Goal: Task Accomplishment & Management: Manage account settings

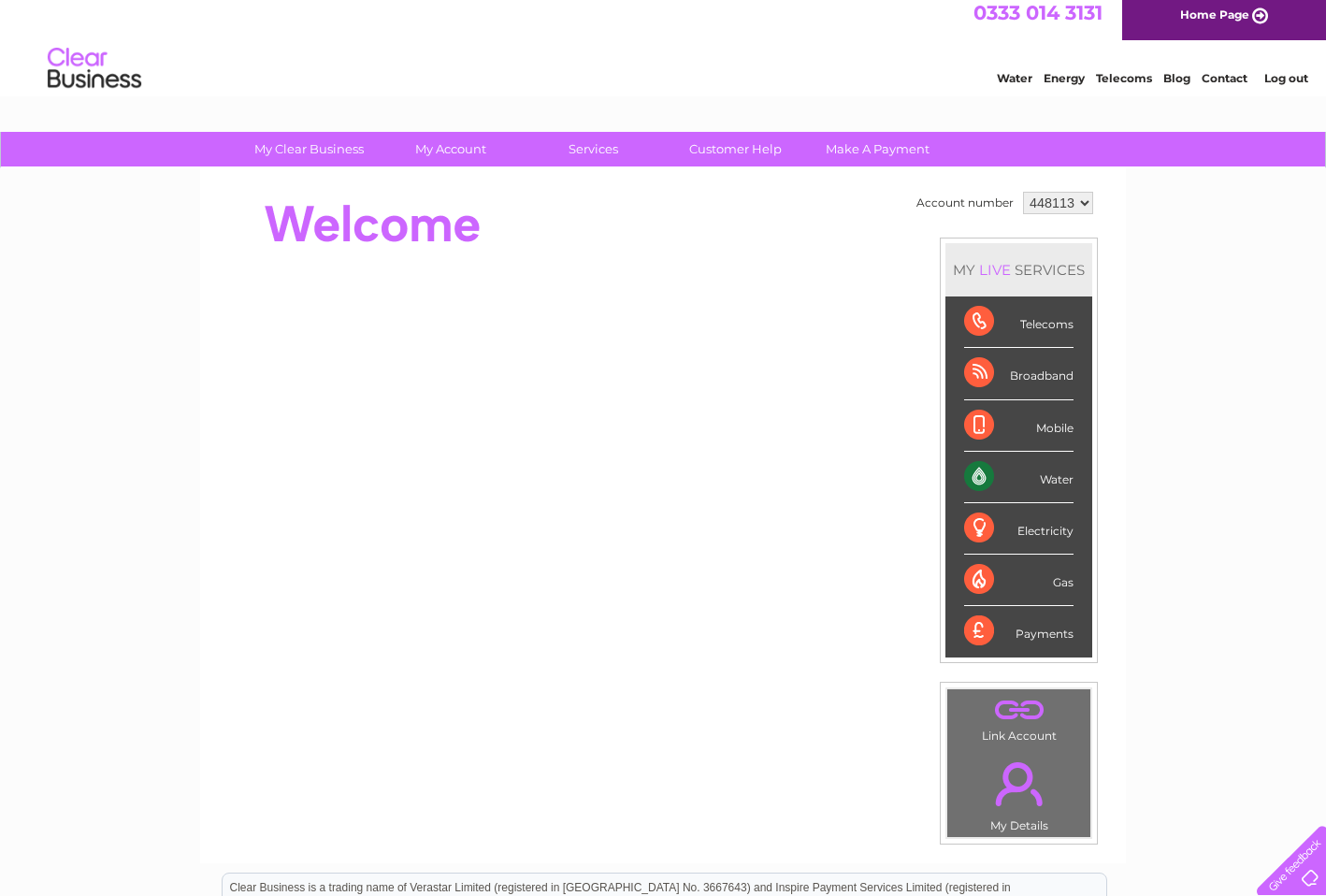
scroll to position [15, 0]
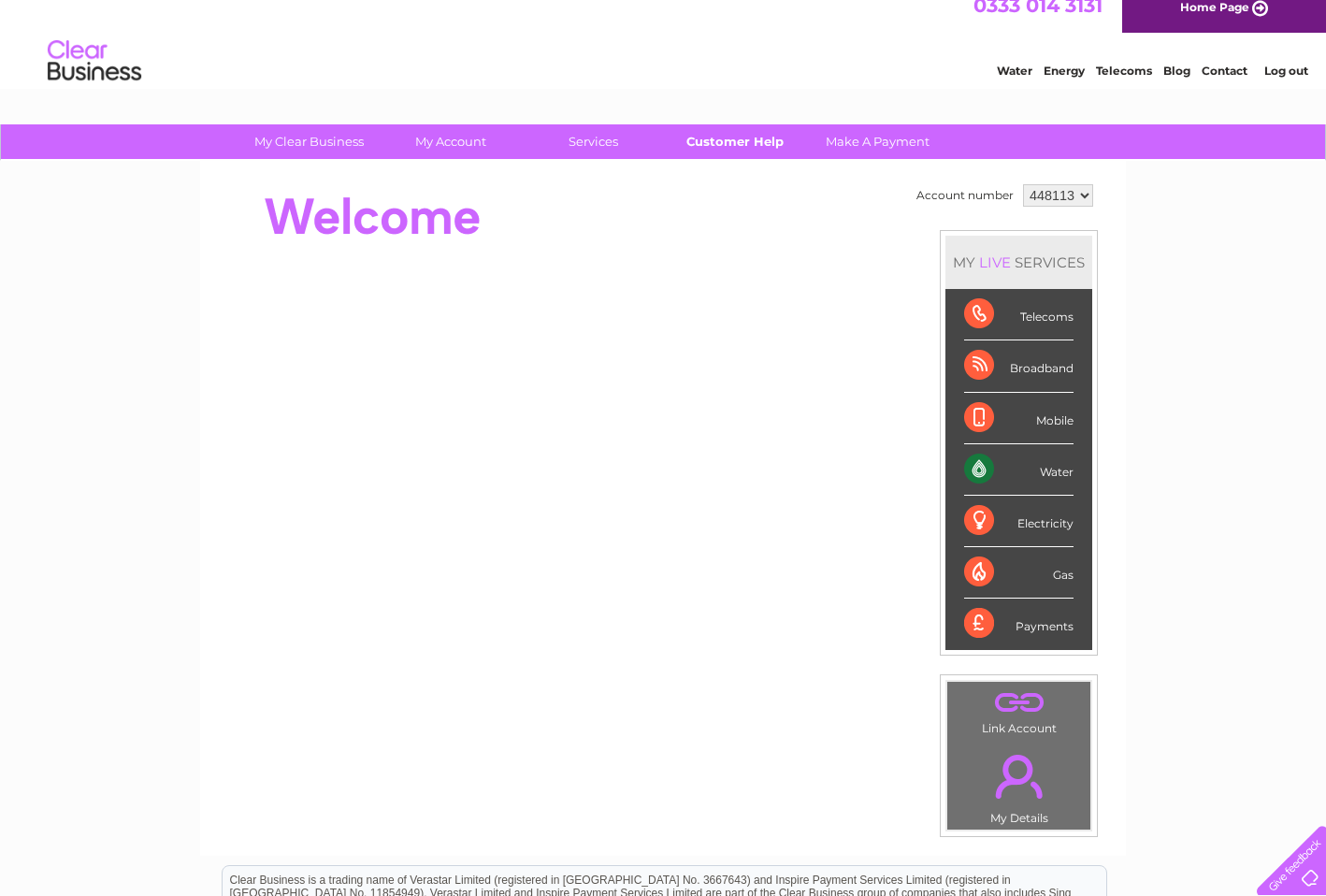
click at [721, 138] on link "Customer Help" at bounding box center [735, 142] width 155 height 35
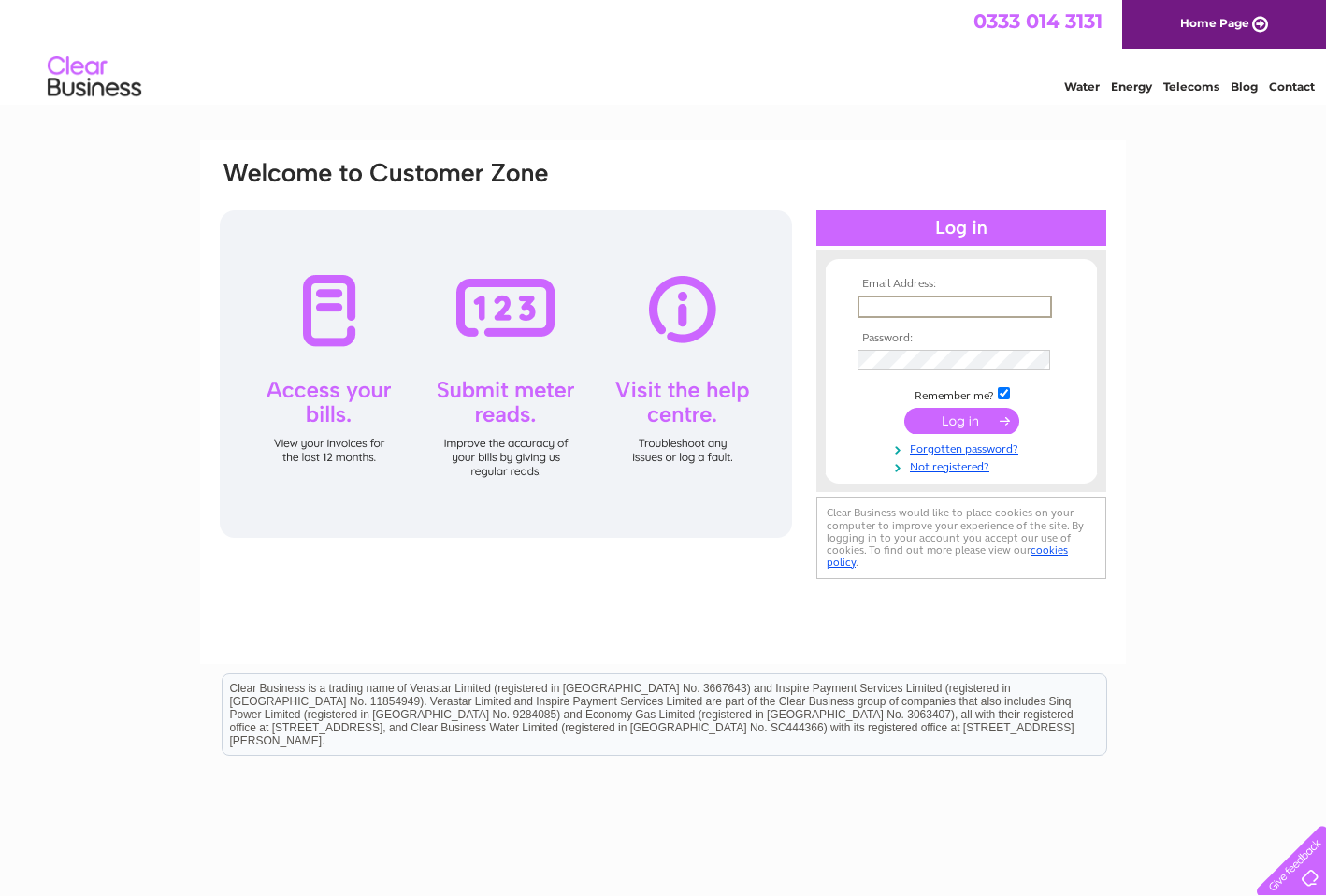
click at [883, 303] on input "text" at bounding box center [954, 306] width 194 height 22
type input "kai@ifandthen.net"
click at [961, 418] on input "submit" at bounding box center [962, 419] width 115 height 26
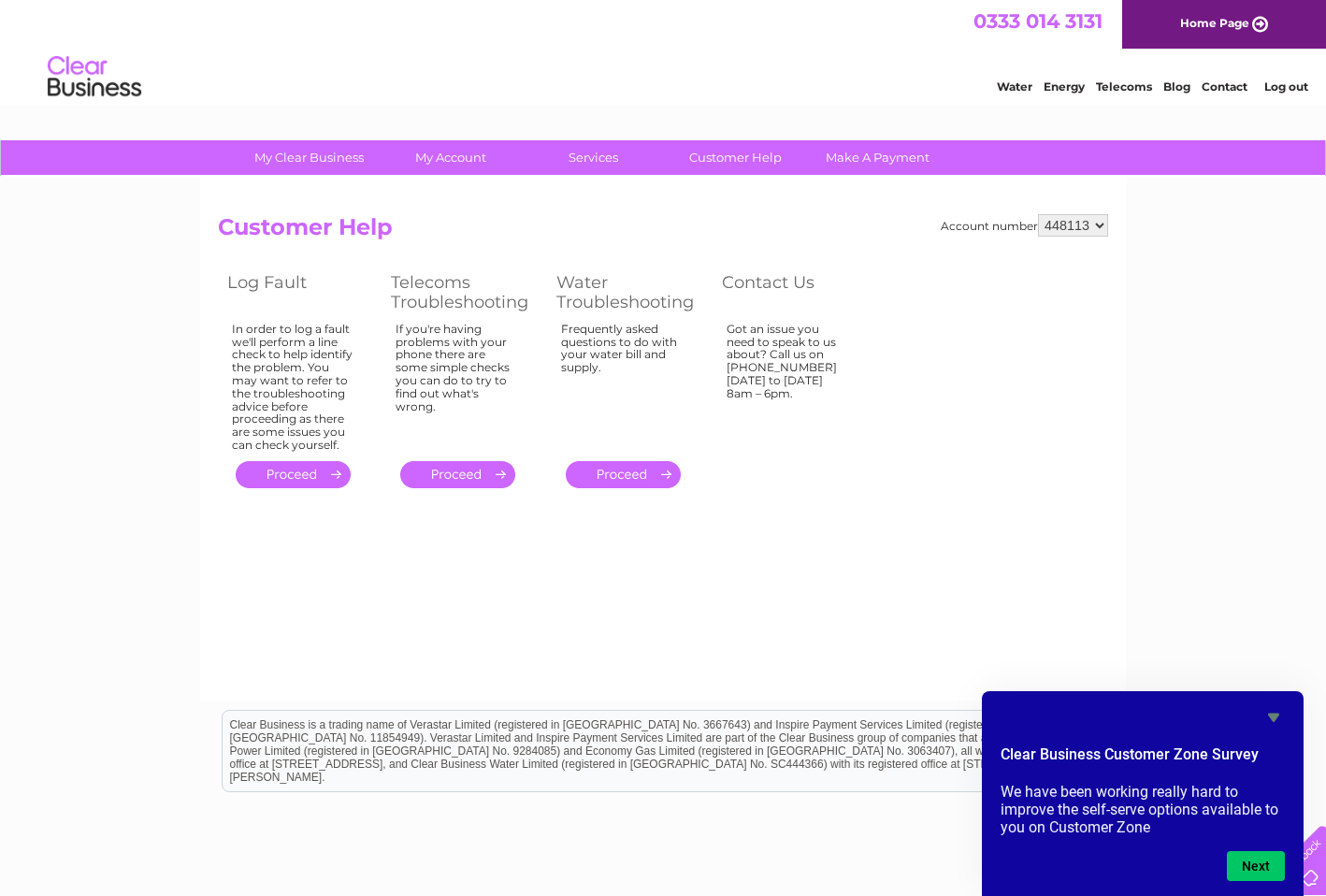
scroll to position [8, 0]
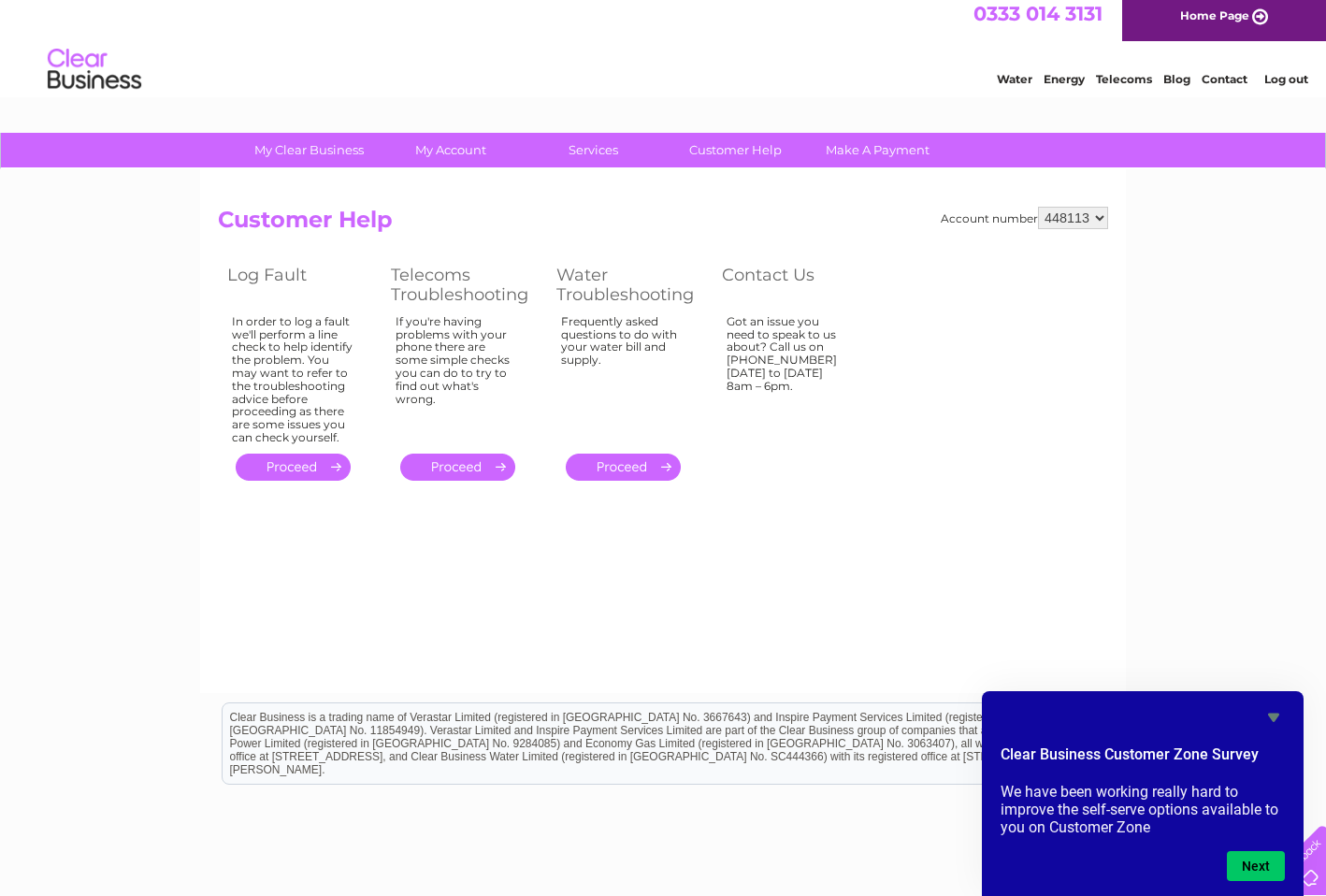
click at [1274, 716] on icon "Hide survey" at bounding box center [1274, 717] width 12 height 9
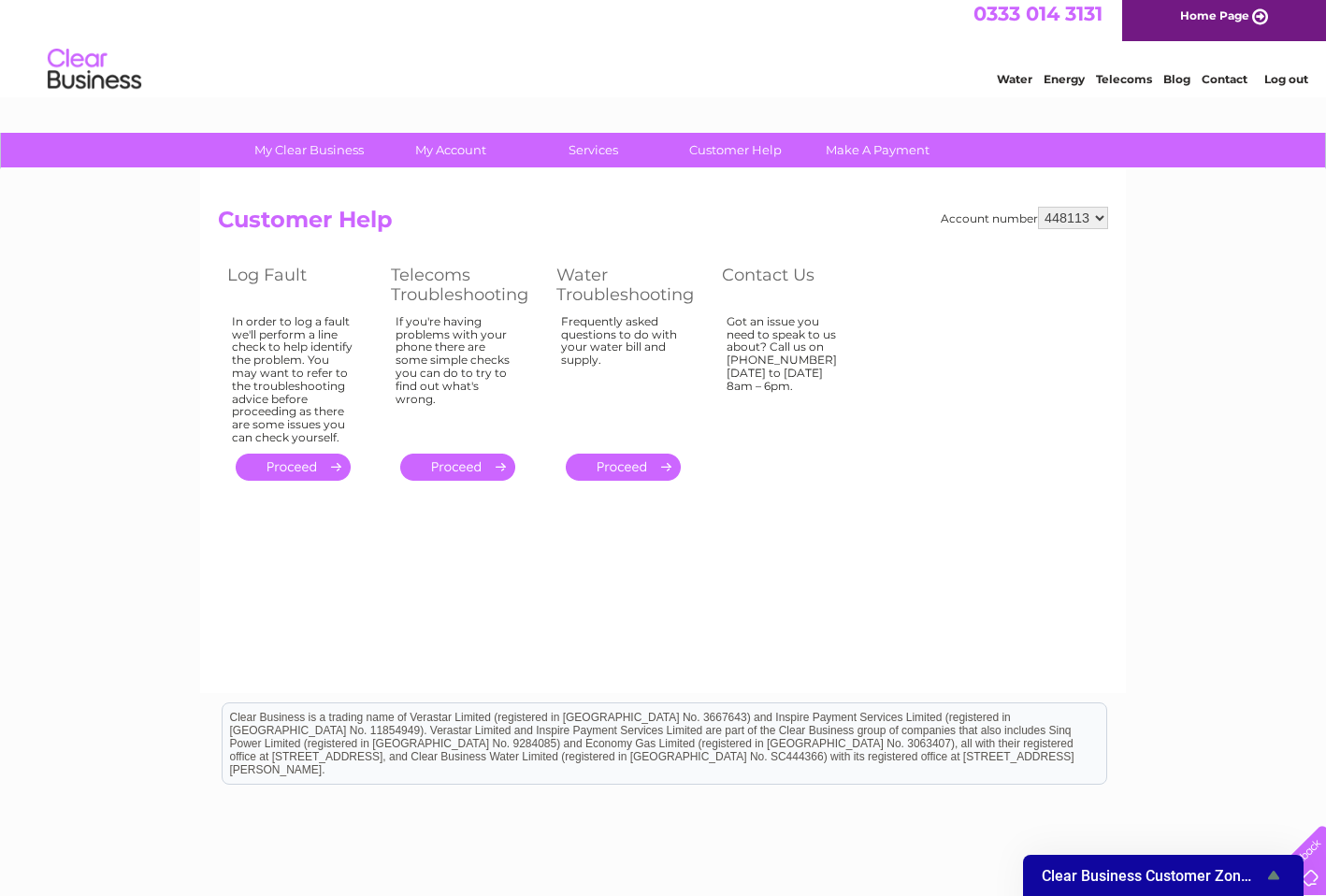
click at [1151, 879] on span "Clear Business Customer Zone Survey" at bounding box center [1152, 876] width 220 height 17
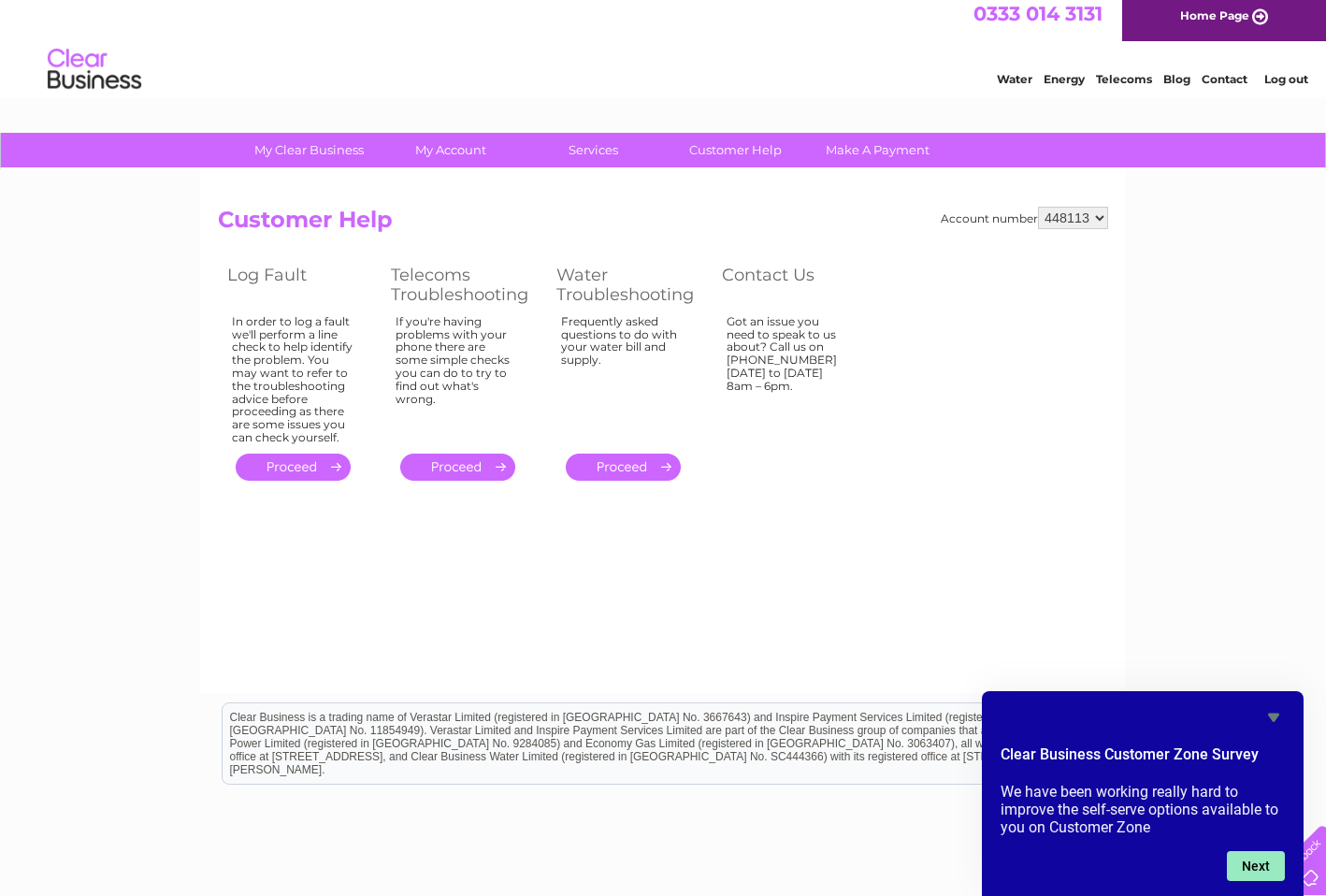
click at [1242, 862] on button "Next" at bounding box center [1255, 865] width 58 height 30
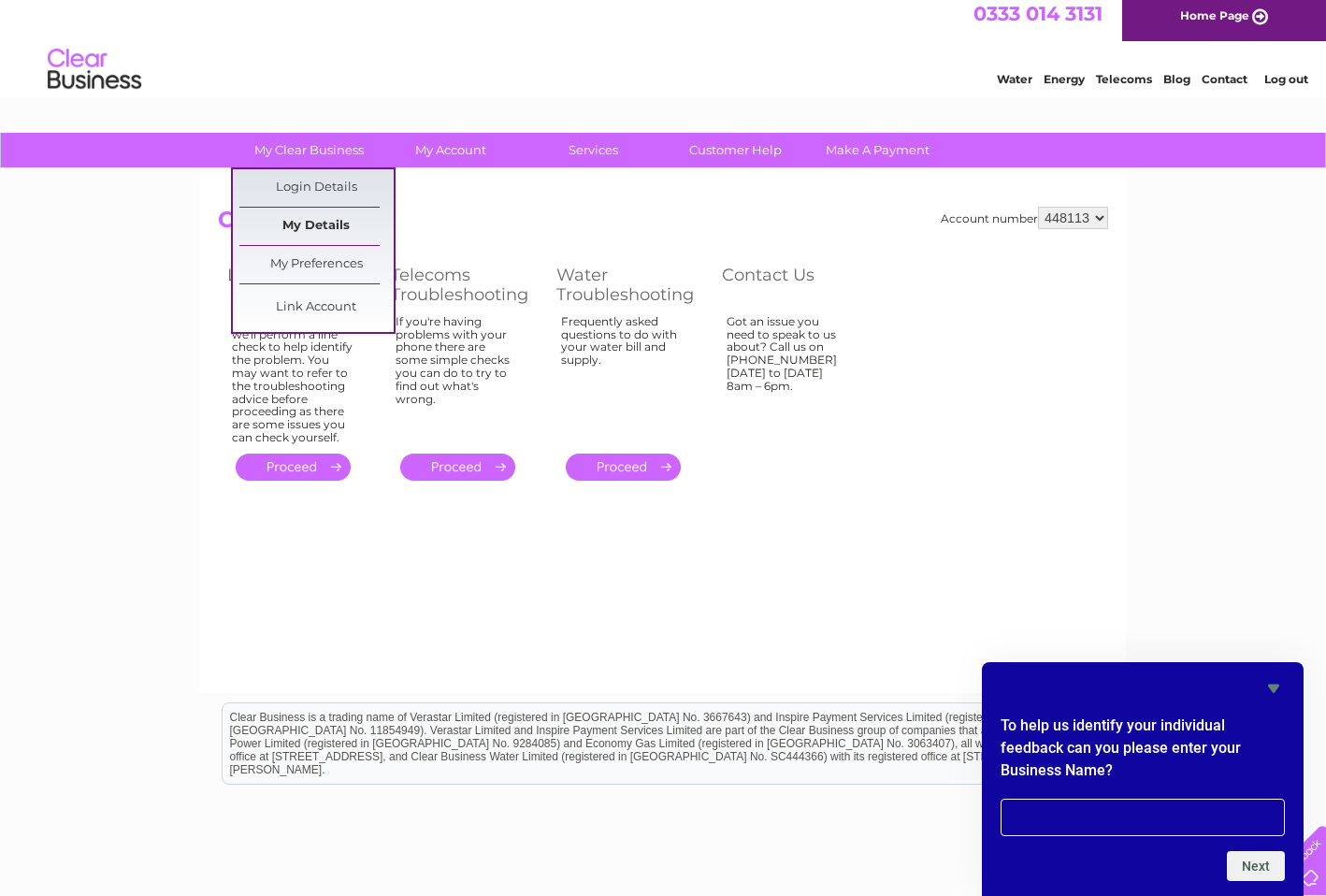
click at [336, 220] on link "My Details" at bounding box center [317, 226] width 155 height 38
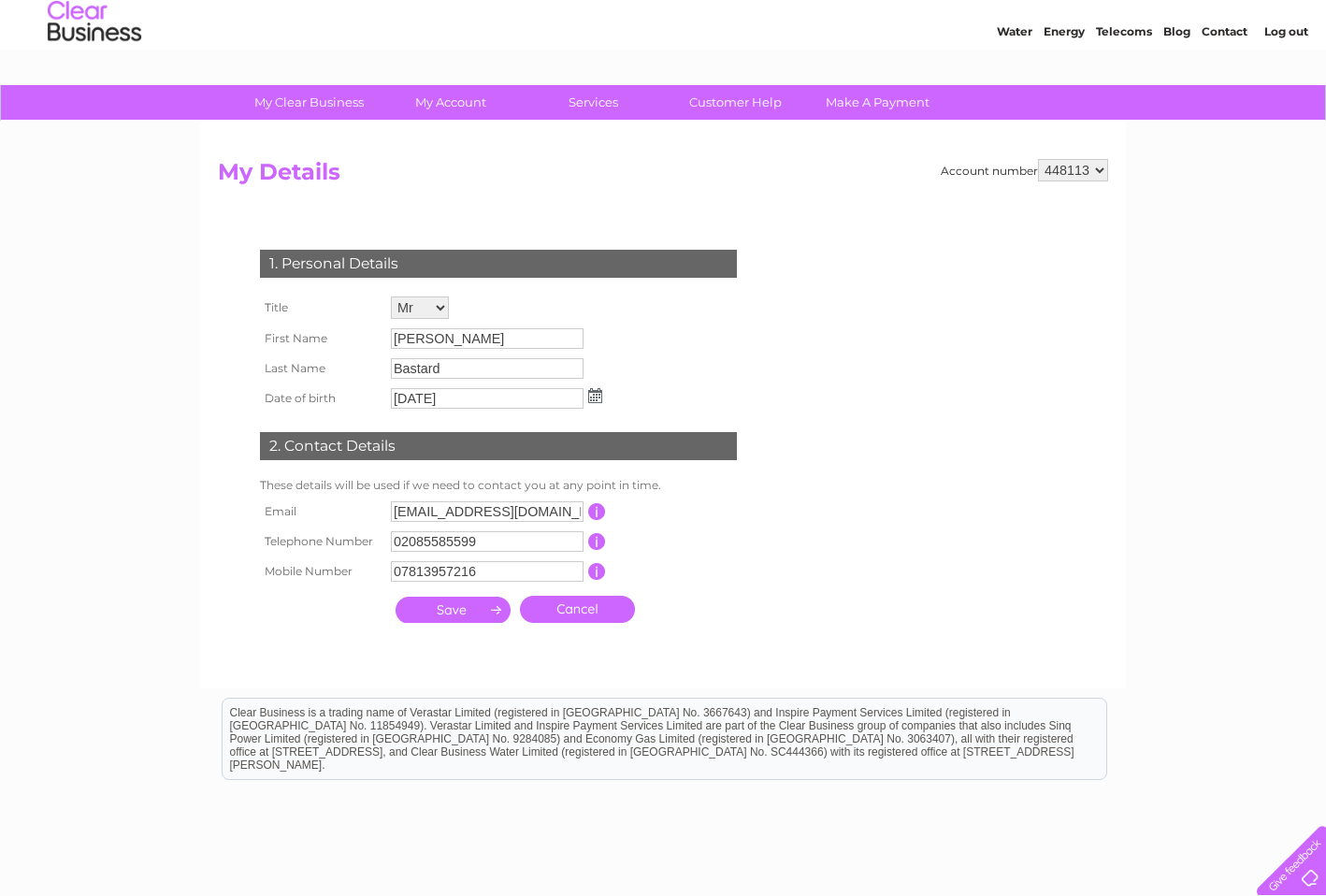
scroll to position [52, 0]
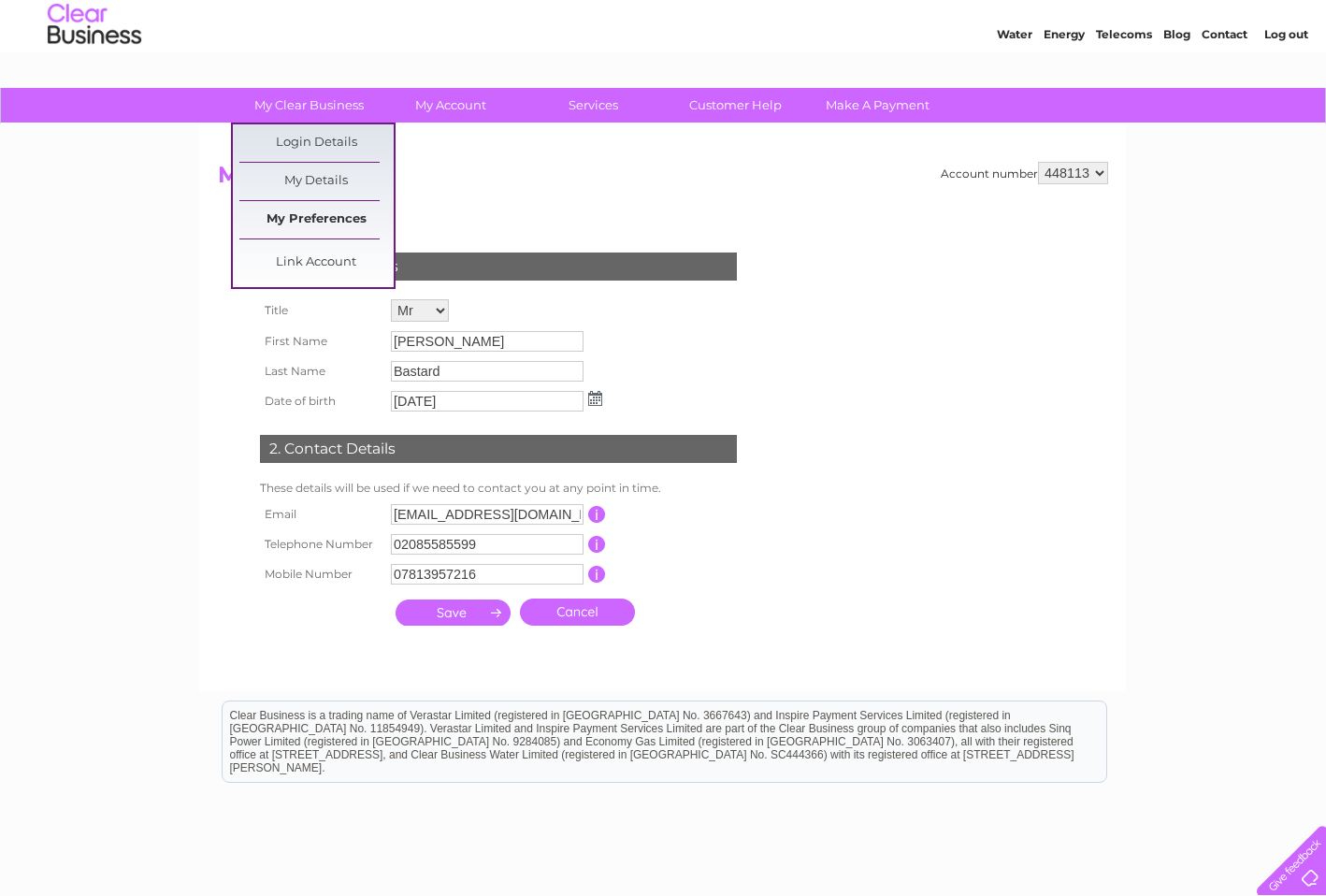
click at [323, 221] on link "My Preferences" at bounding box center [317, 219] width 155 height 38
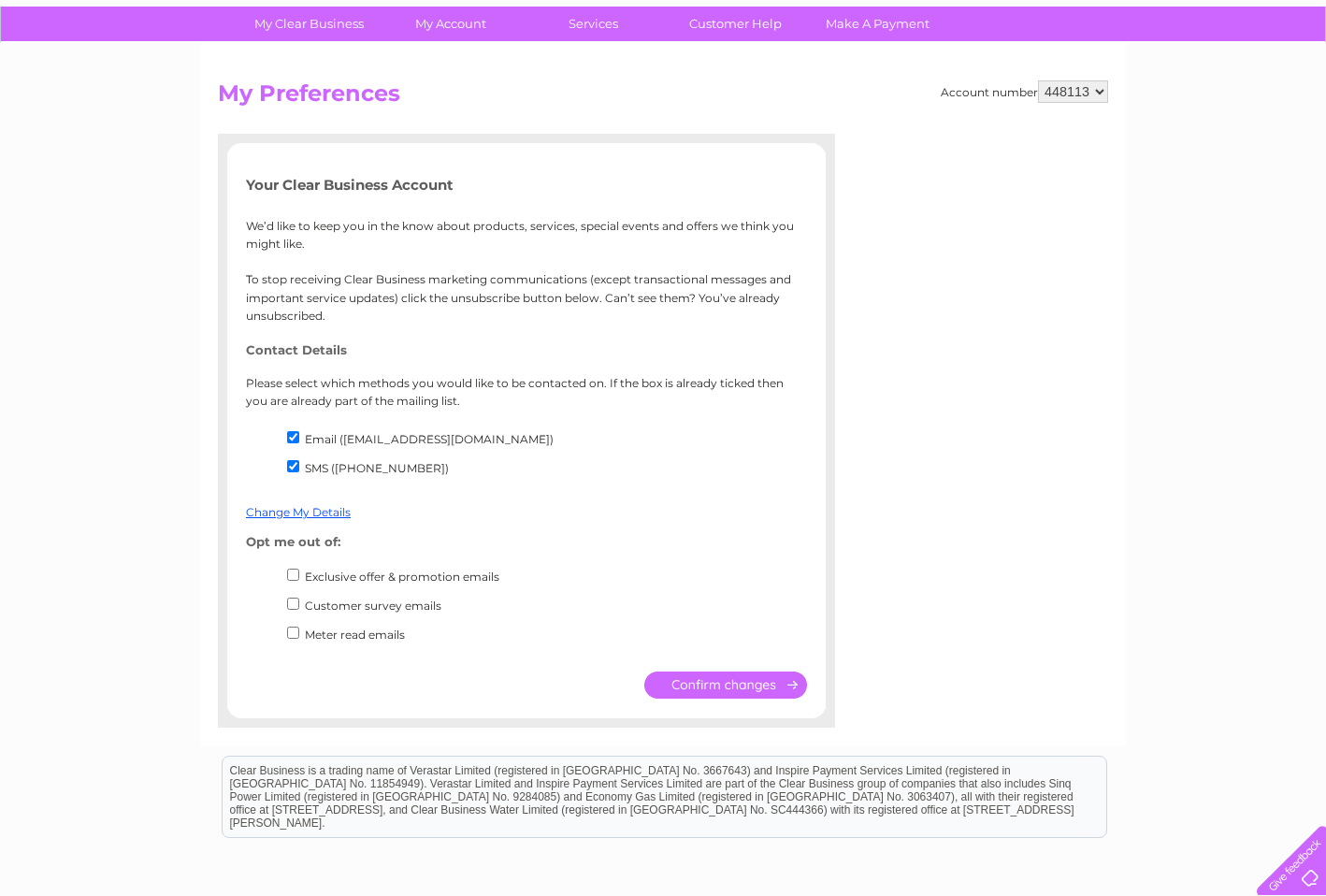
scroll to position [135, 0]
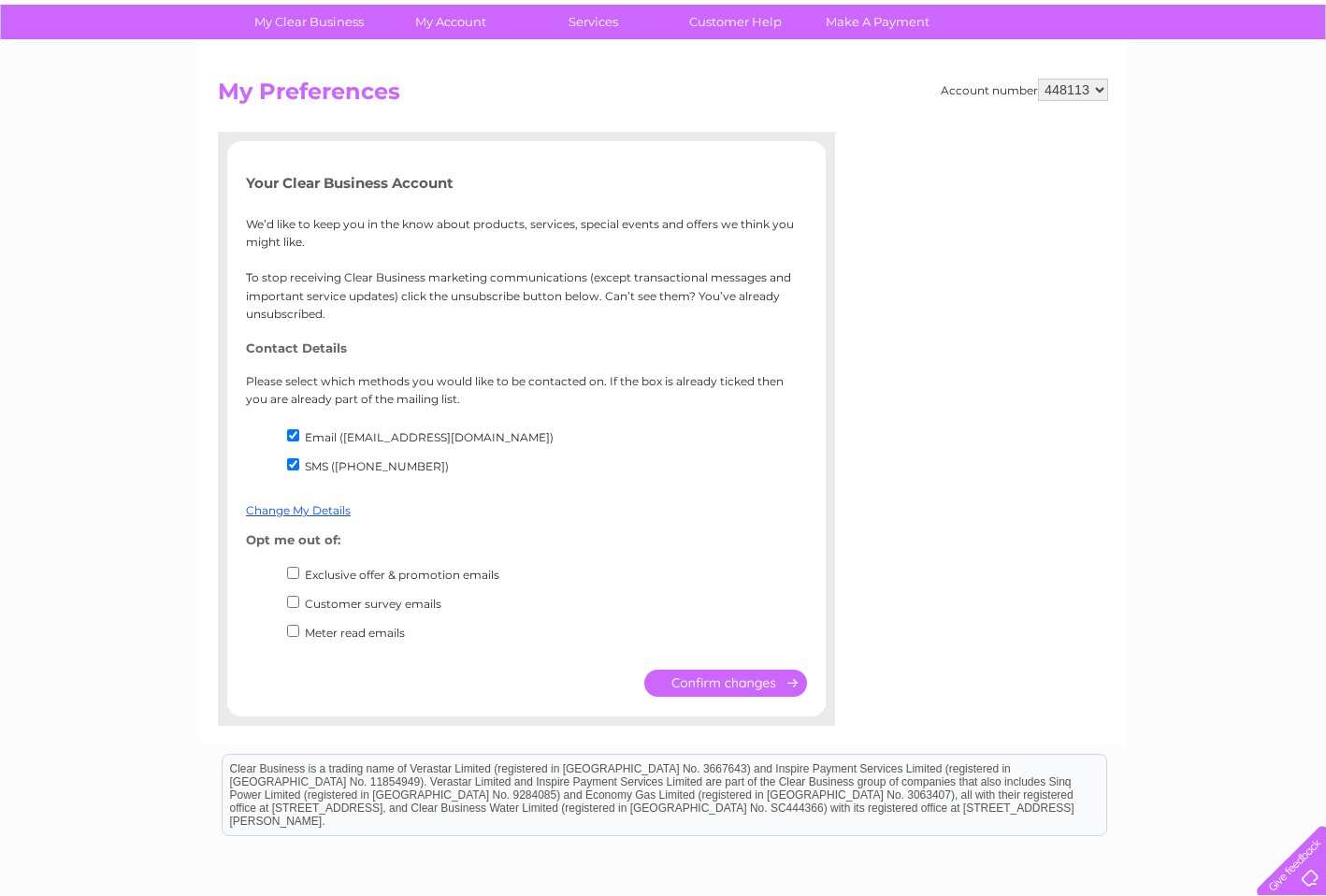
click at [292, 470] on input "SMS ([PHONE_NUMBER])" at bounding box center [293, 464] width 13 height 13
checkbox input "false"
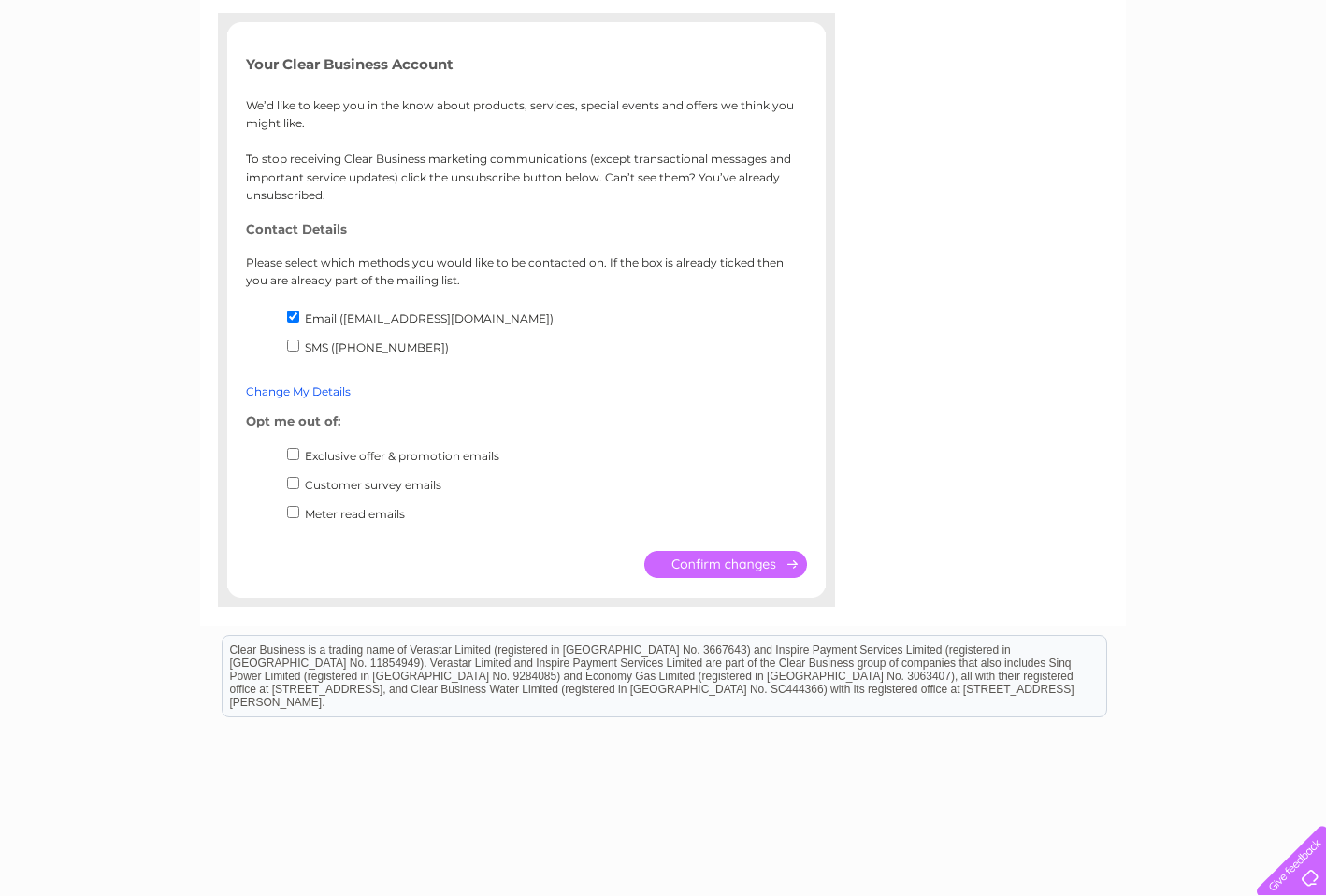
scroll to position [256, 0]
click at [295, 454] on input "Exclusive offer & promotion emails" at bounding box center [293, 451] width 13 height 13
checkbox input "true"
click at [290, 484] on input "Customer survey emails" at bounding box center [293, 480] width 13 height 13
checkbox input "true"
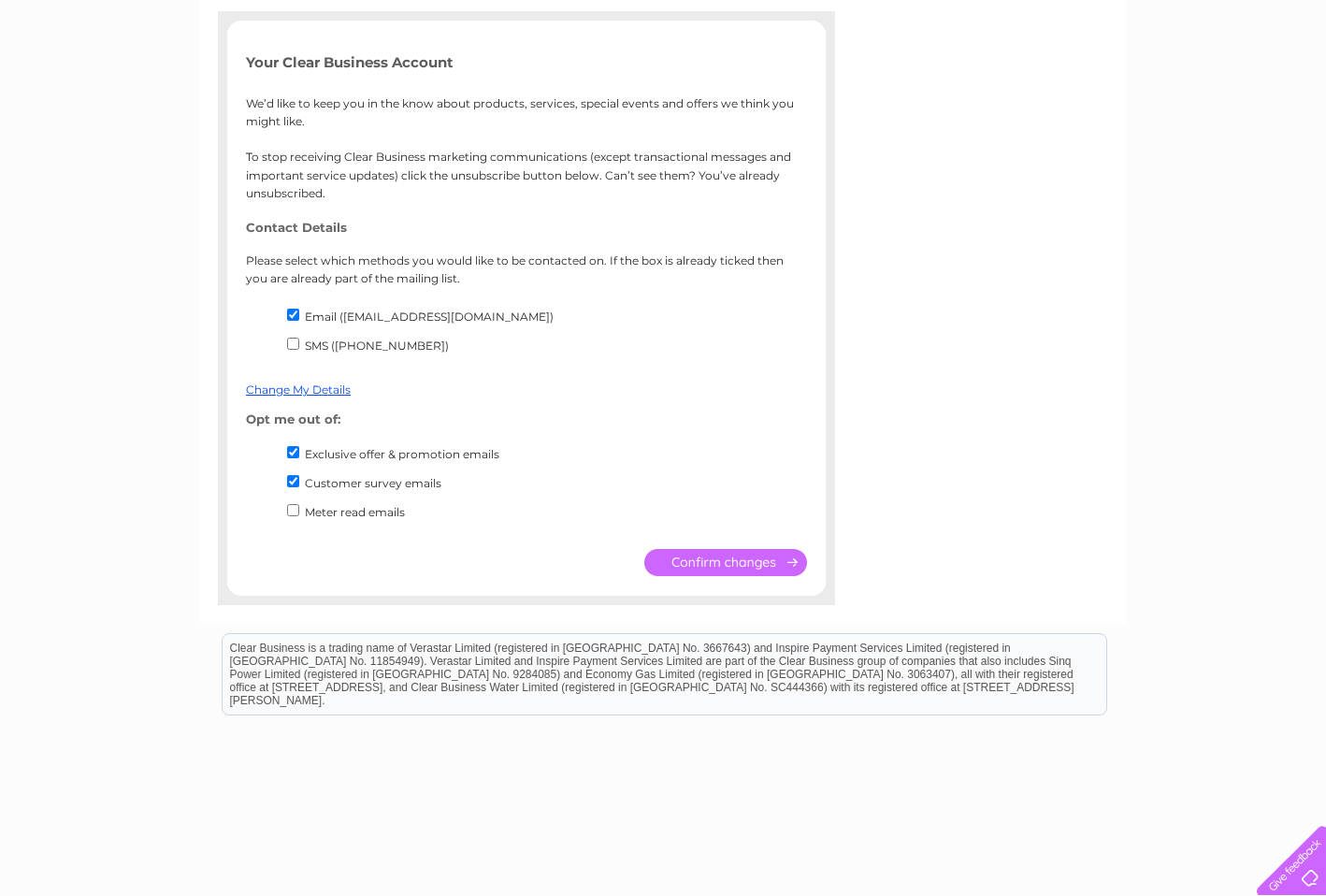
click at [702, 564] on input "submit" at bounding box center [726, 563] width 162 height 27
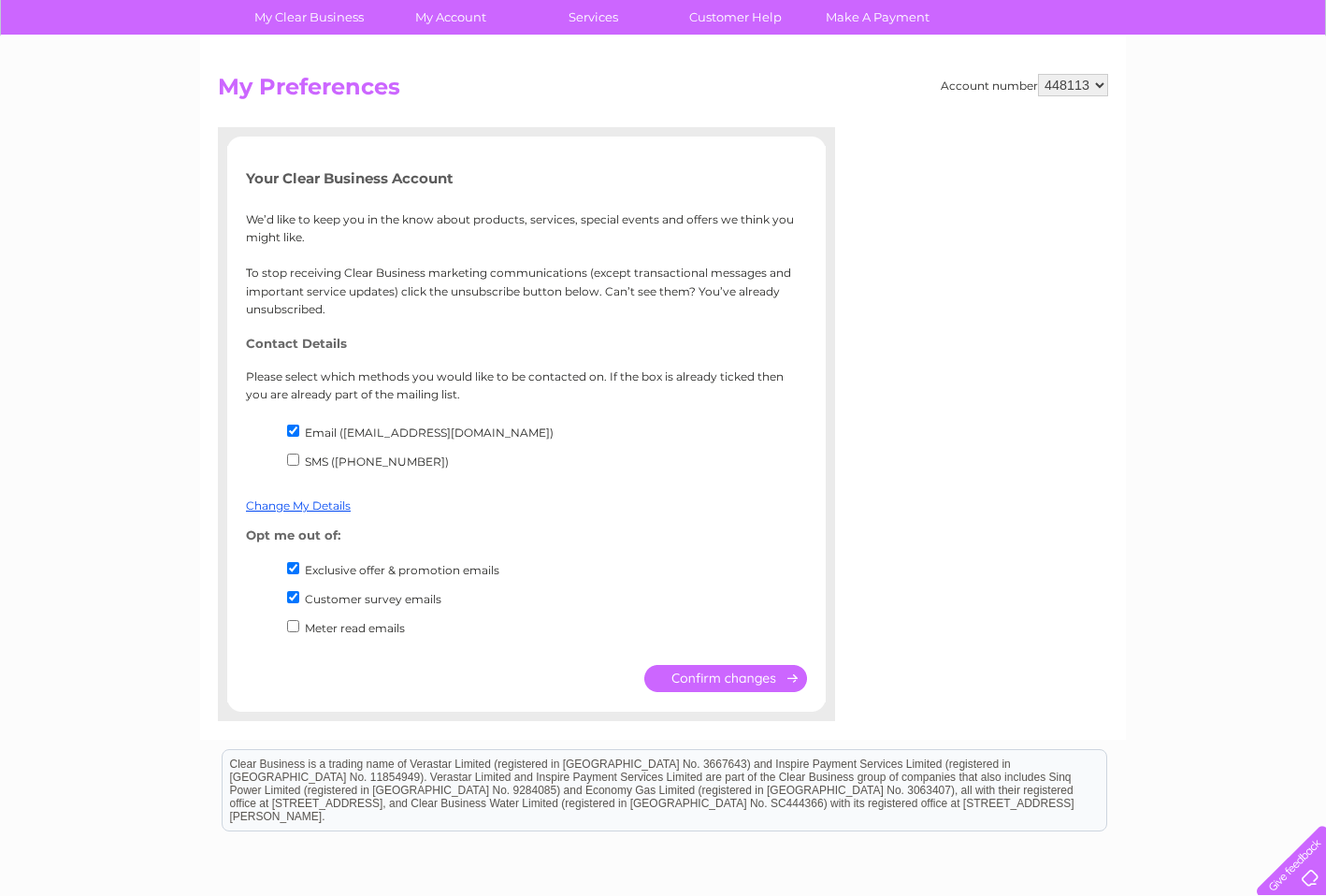
scroll to position [138, 0]
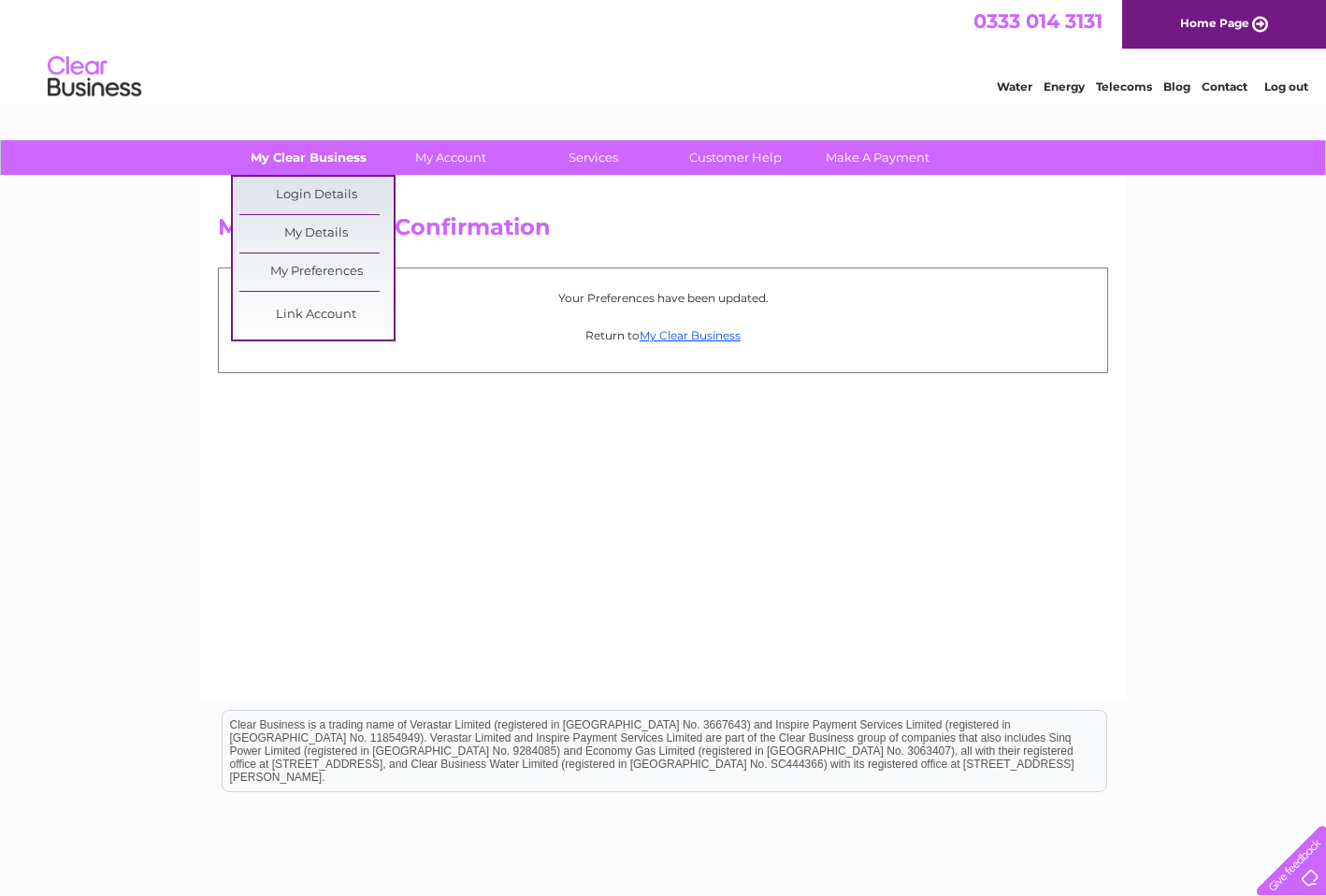
click at [302, 159] on link "My Clear Business" at bounding box center [309, 158] width 155 height 35
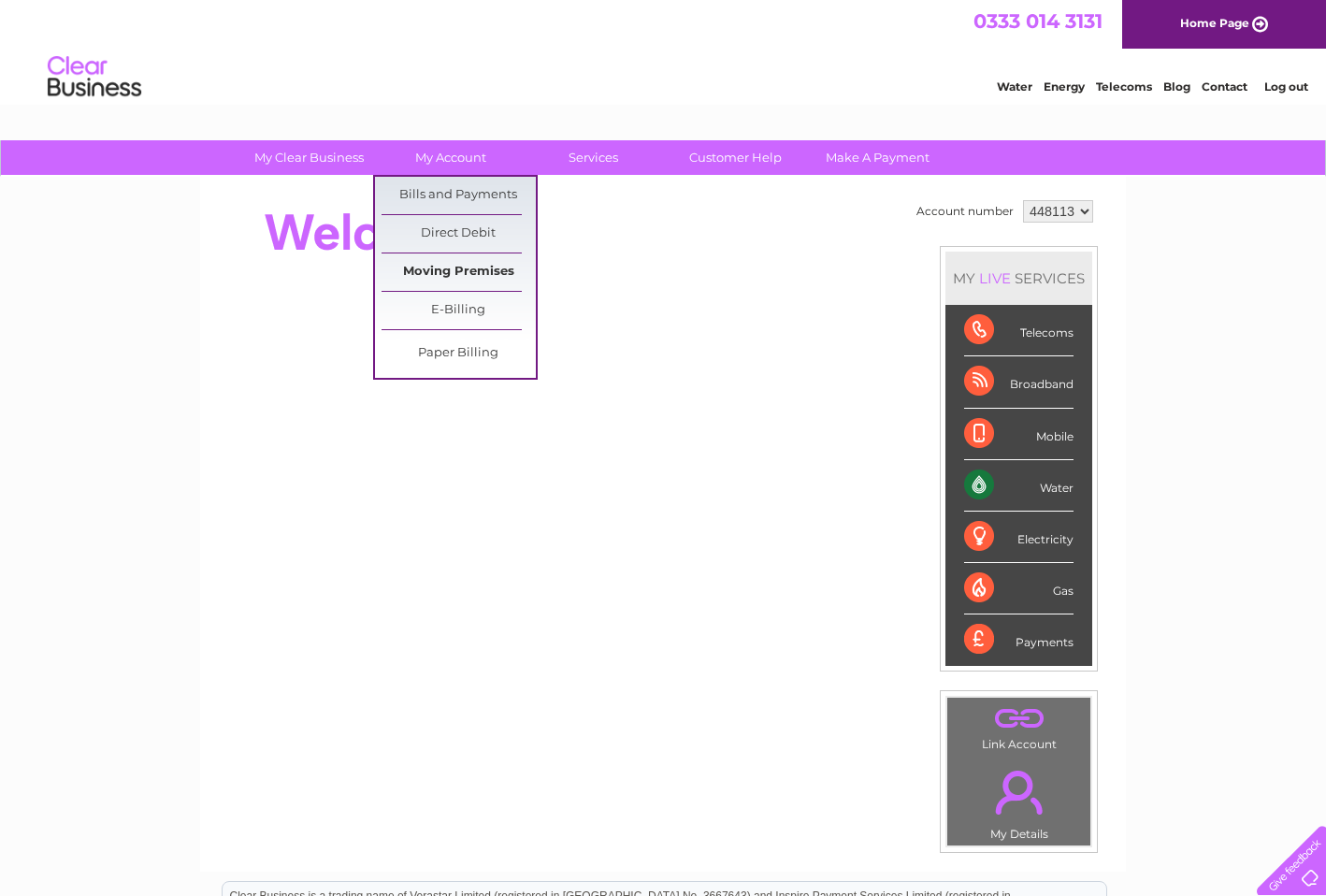
click at [474, 273] on link "Moving Premises" at bounding box center [459, 272] width 155 height 38
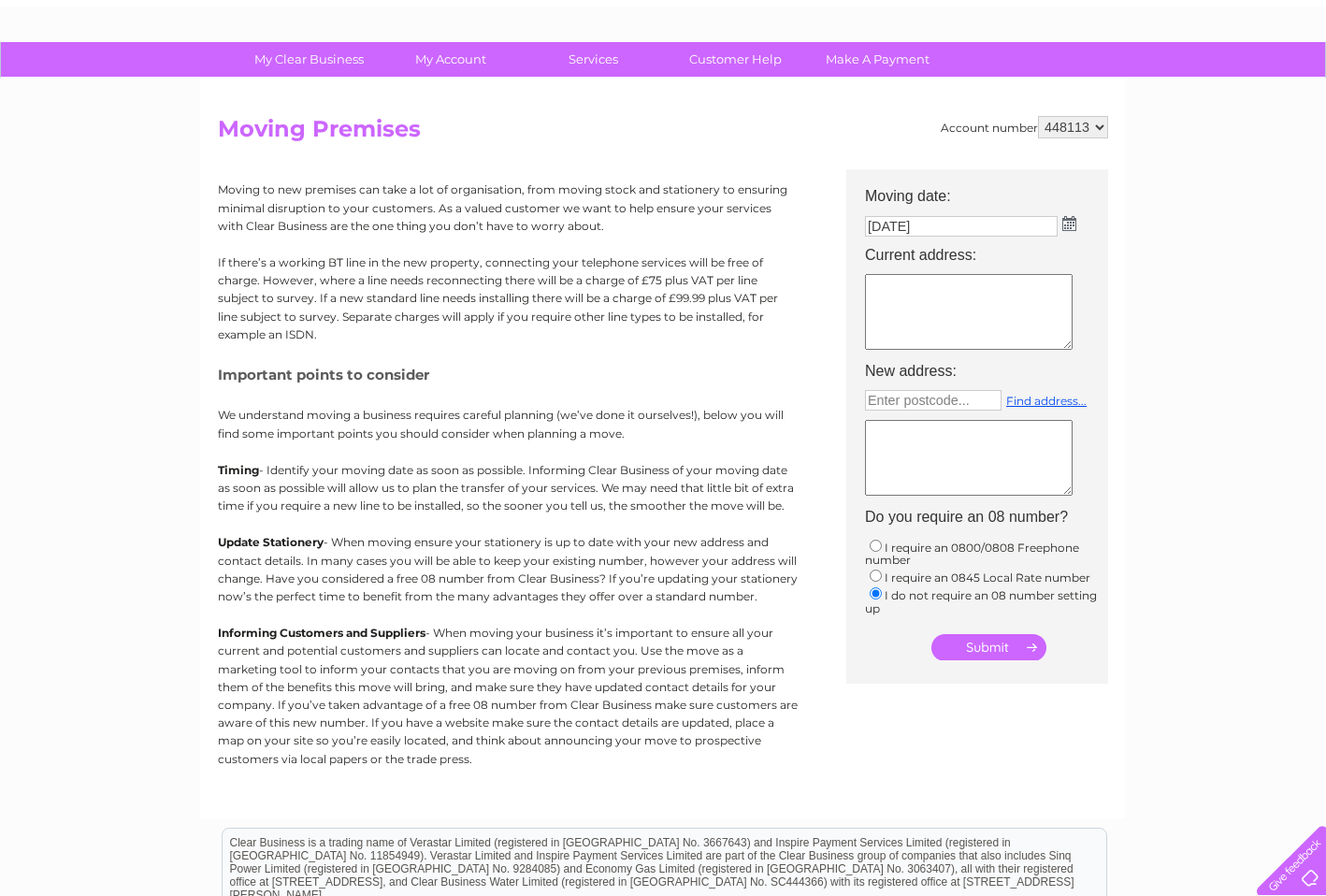
scroll to position [100, 0]
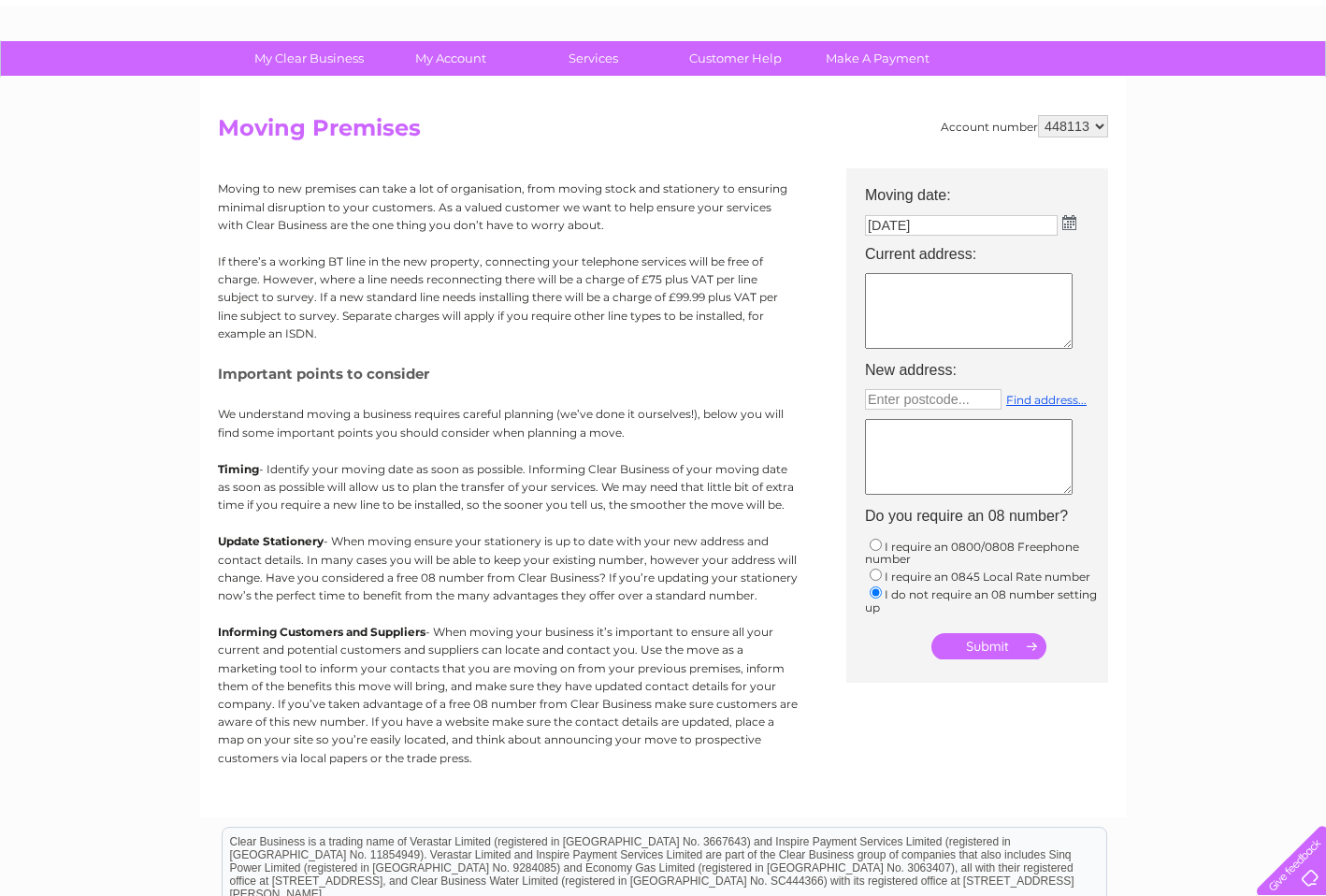
click at [966, 298] on textarea at bounding box center [968, 311] width 208 height 75
click at [957, 306] on textarea "15 Acacia Business Centre" at bounding box center [968, 311] width 208 height 75
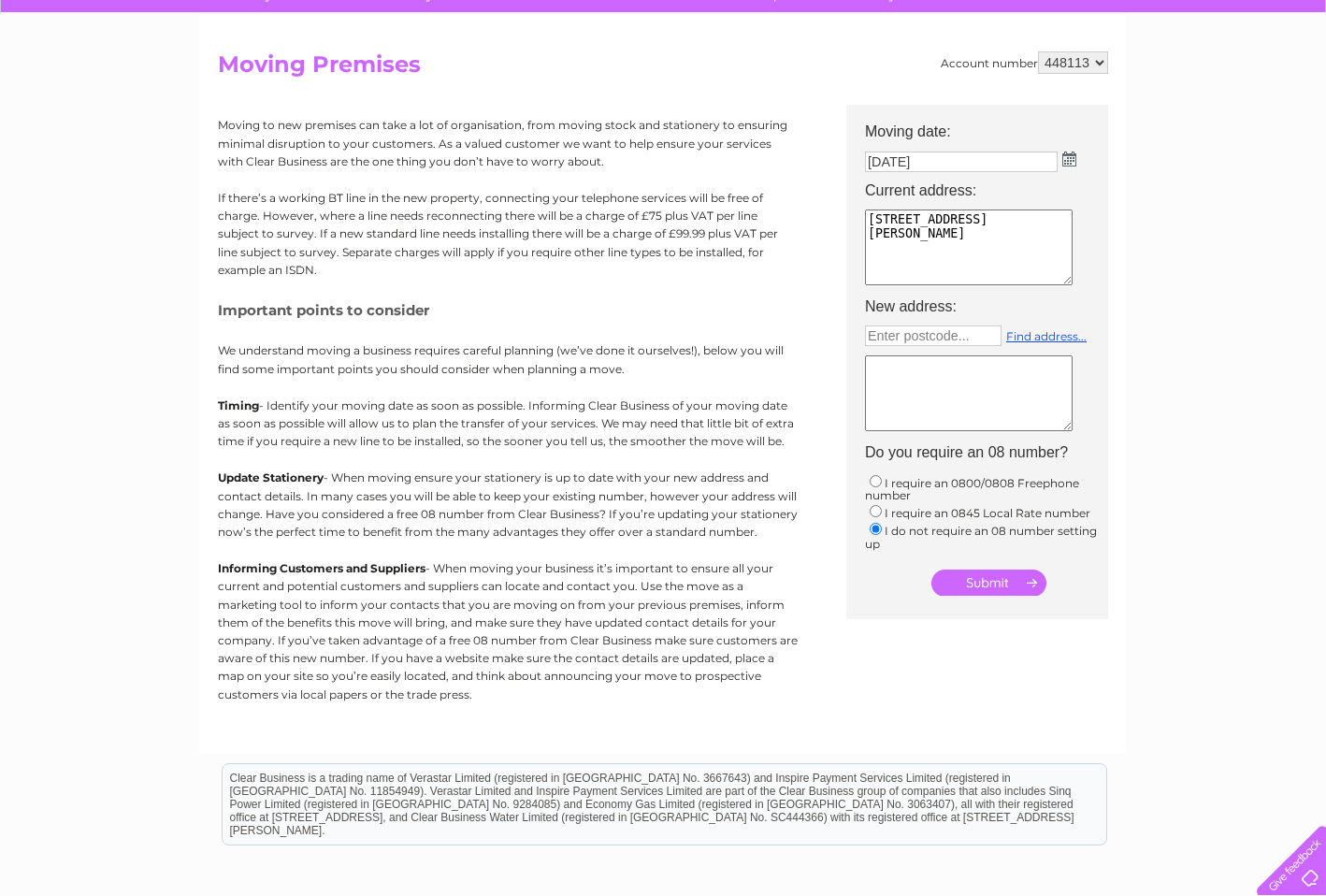
scroll to position [138, 0]
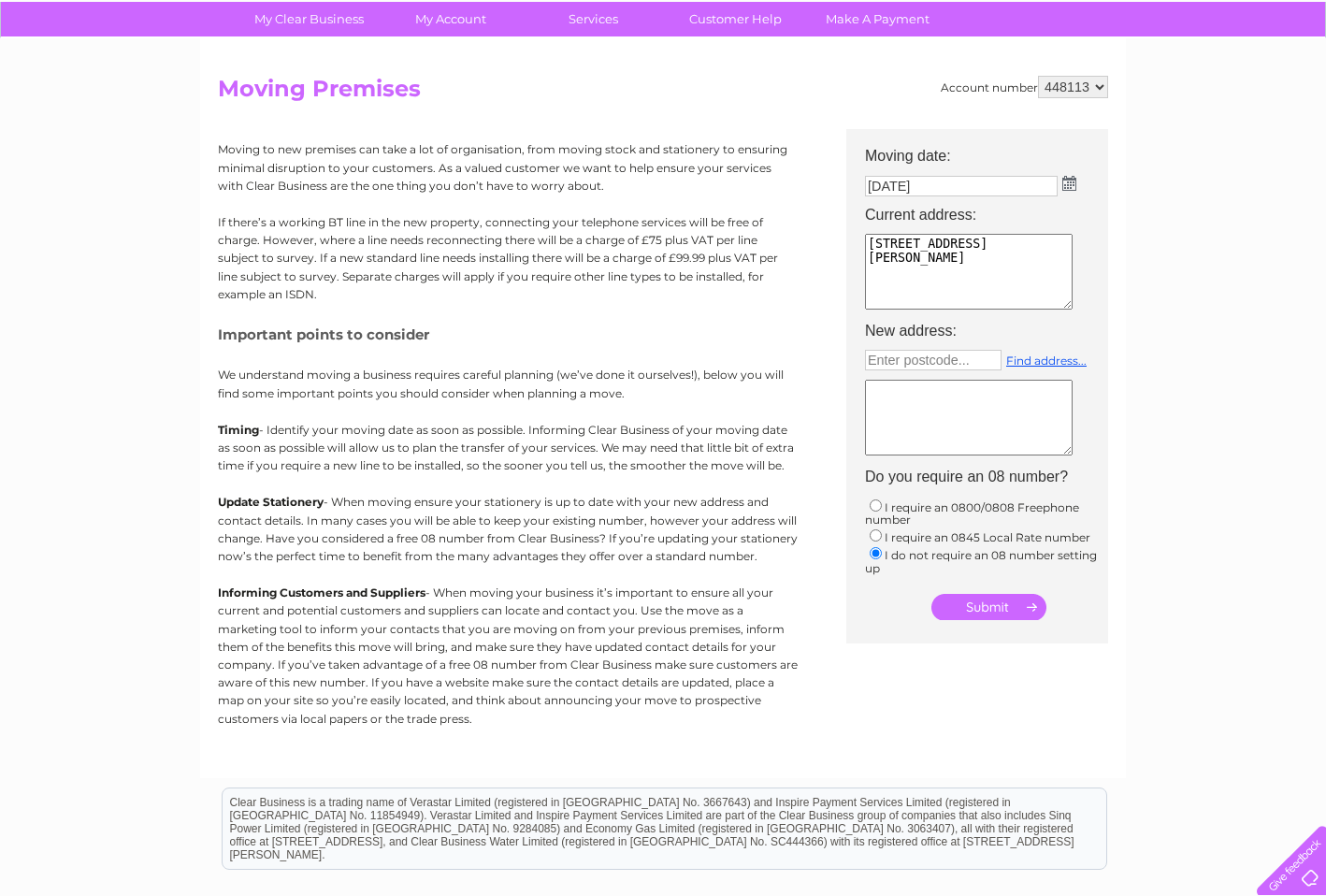
type textarea "15 Acacia Business Centre Howard Road London E11 3PJ"
click at [991, 608] on input "submit" at bounding box center [989, 606] width 115 height 26
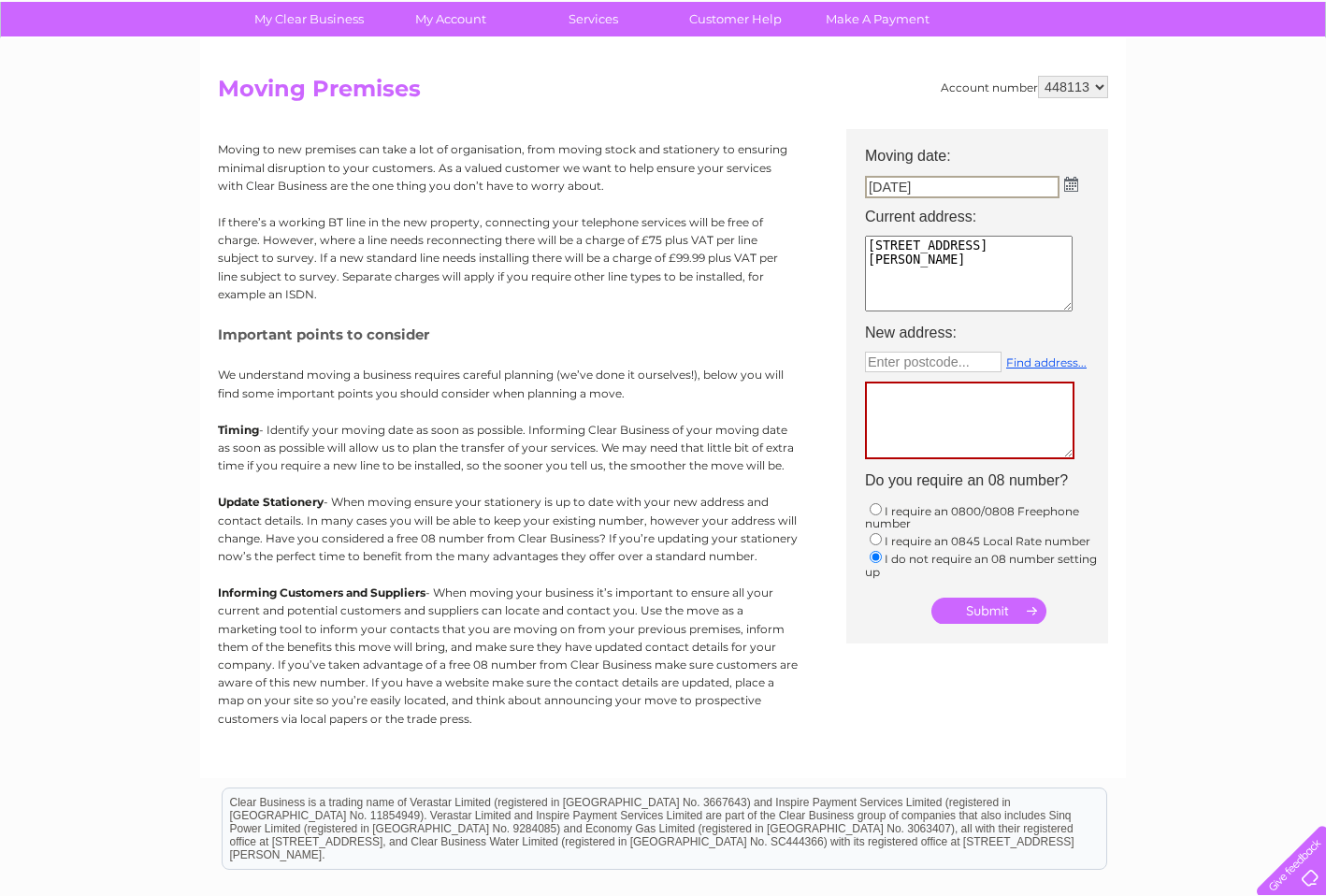
click at [1020, 188] on input "01/09/2025" at bounding box center [962, 187] width 194 height 22
click at [1069, 190] on td "01/09/2025" at bounding box center [986, 186] width 262 height 30
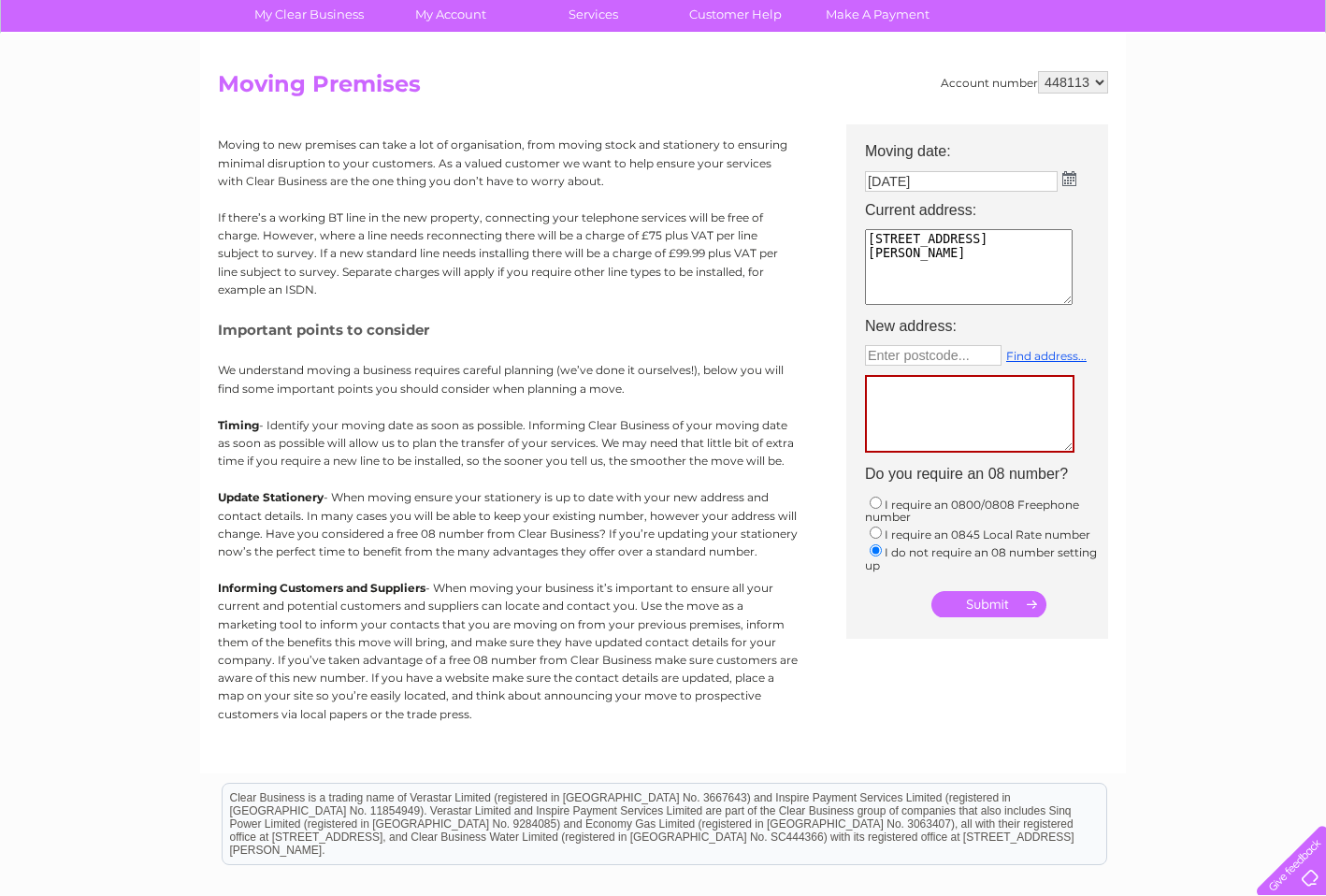
scroll to position [137, 0]
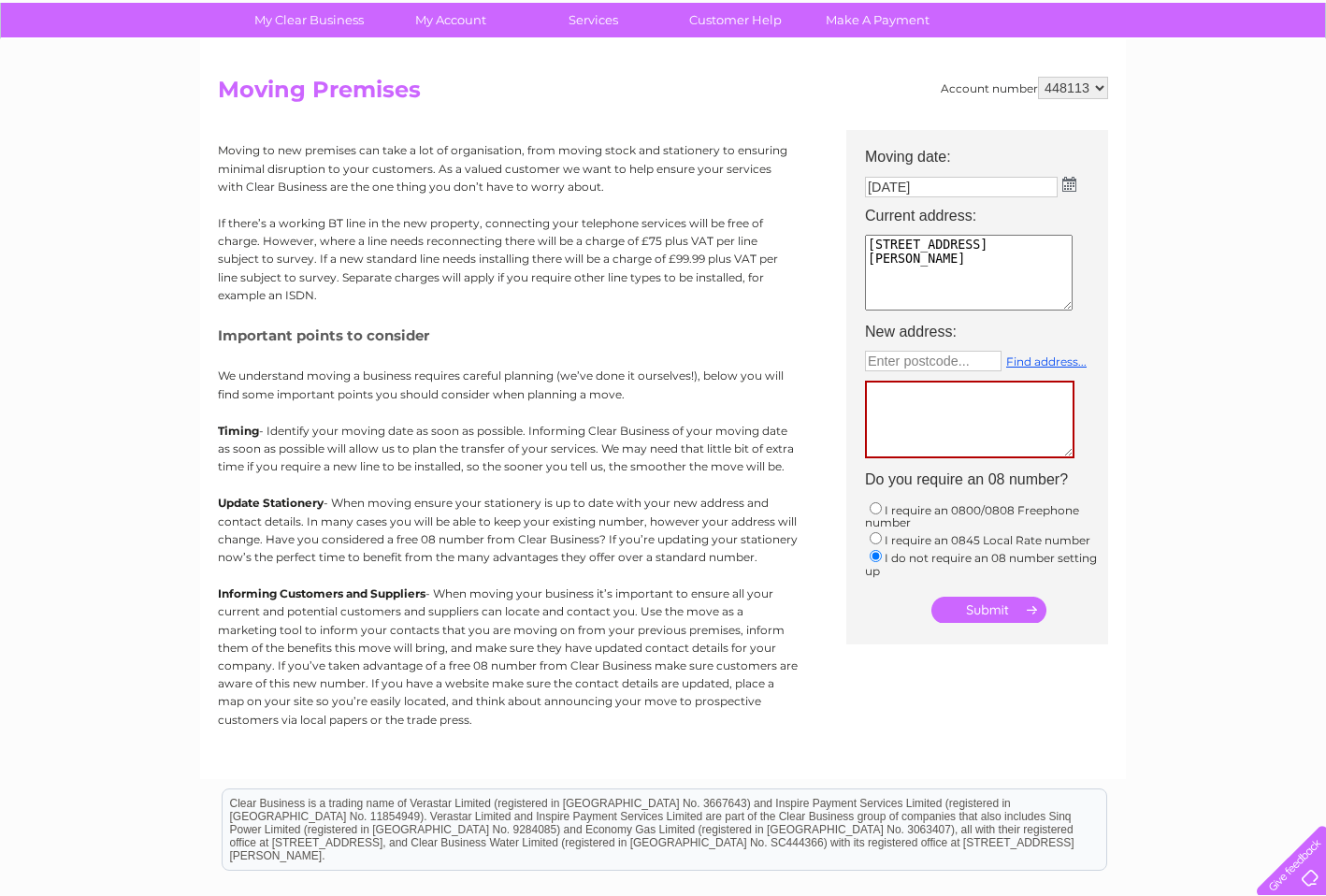
click at [956, 411] on textarea at bounding box center [969, 419] width 210 height 77
type textarea "not applicable"
click at [1001, 608] on input "submit" at bounding box center [989, 607] width 115 height 26
